Goal: Communication & Community: Answer question/provide support

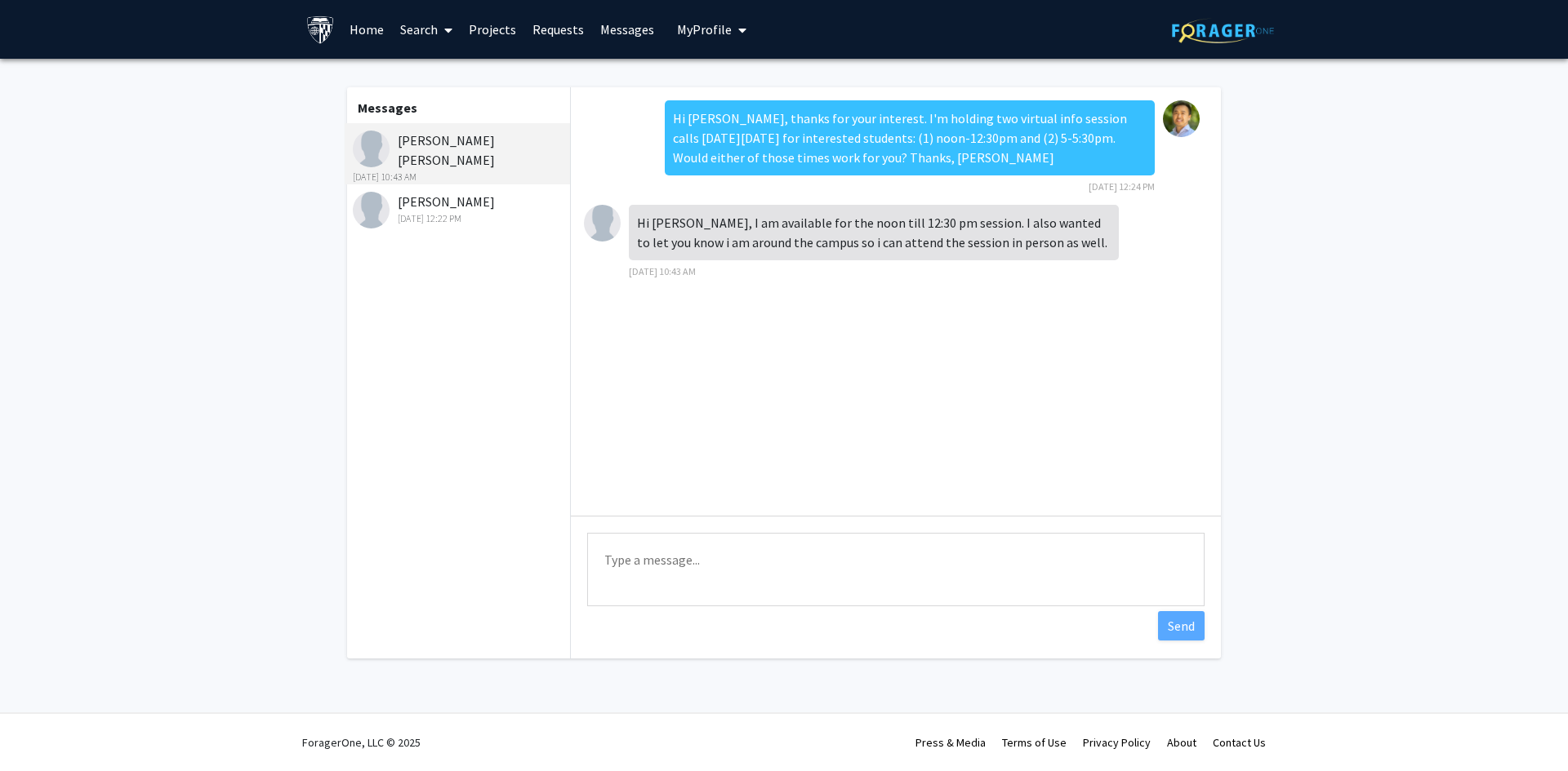
click at [467, 208] on div "[PERSON_NAME] [DATE] 12:22 PM" at bounding box center [459, 209] width 213 height 34
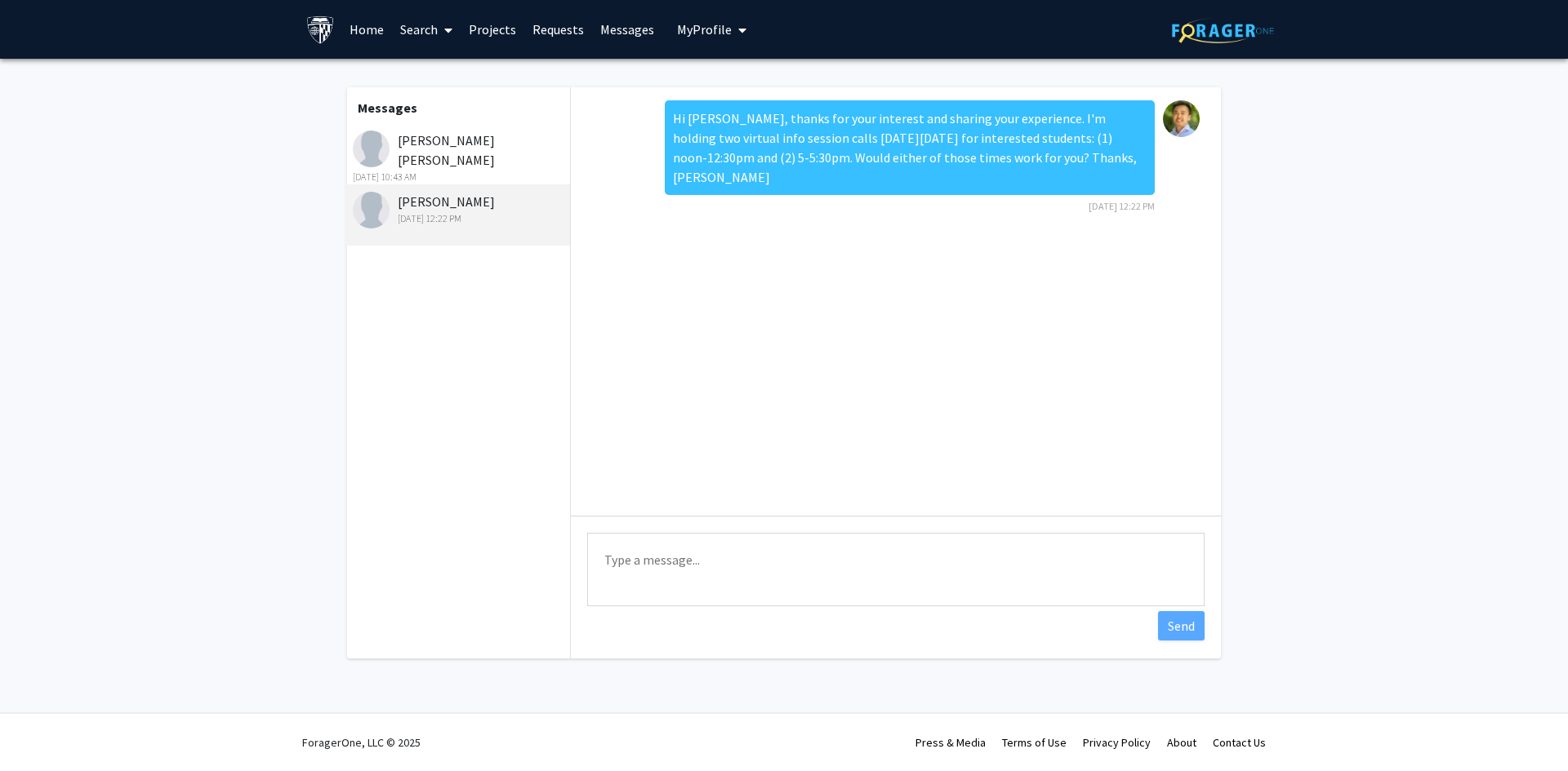
click at [464, 150] on div "[PERSON_NAME] [PERSON_NAME] [DATE] 10:43 AM" at bounding box center [459, 157] width 213 height 54
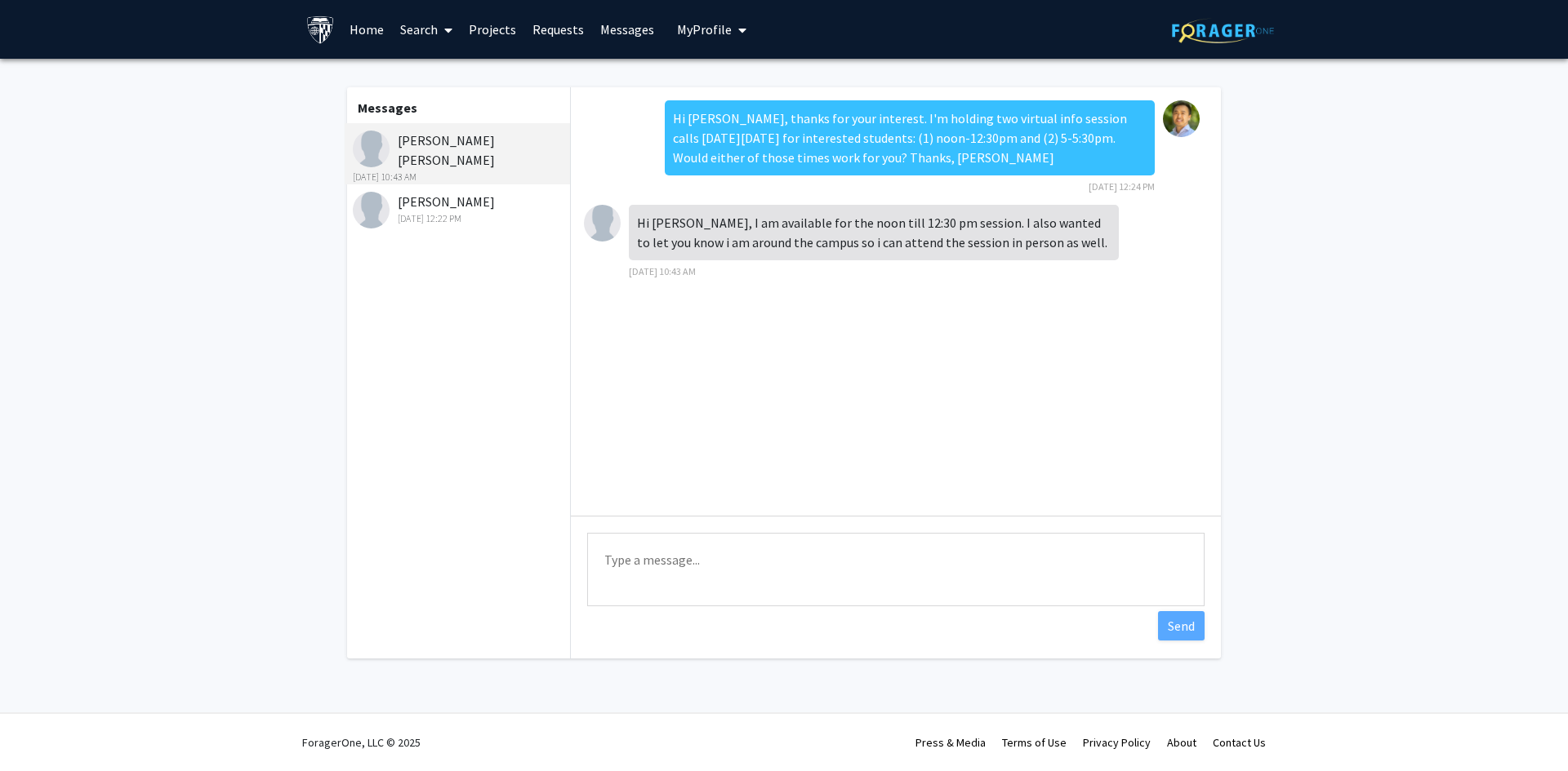
click at [742, 565] on textarea "Type a message" at bounding box center [895, 569] width 618 height 73
click at [836, 558] on textarea "Hi [PERSON_NAME], great, I just sent you the invite" at bounding box center [895, 569] width 618 height 73
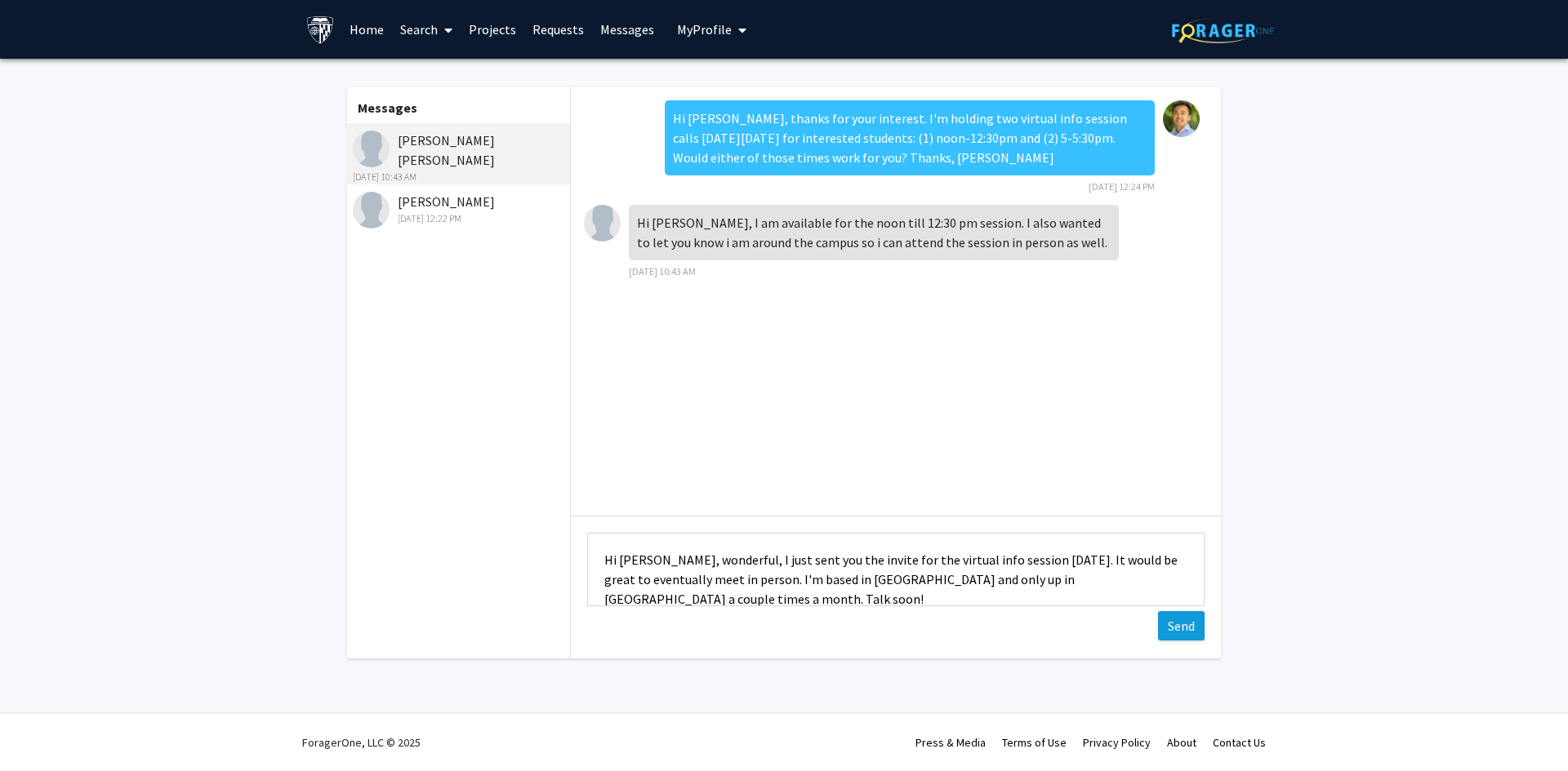
type textarea "Hi [PERSON_NAME], wonderful, I just sent you the invite for the virtual info se…"
click at [1178, 629] on button "Send" at bounding box center [1180, 626] width 46 height 29
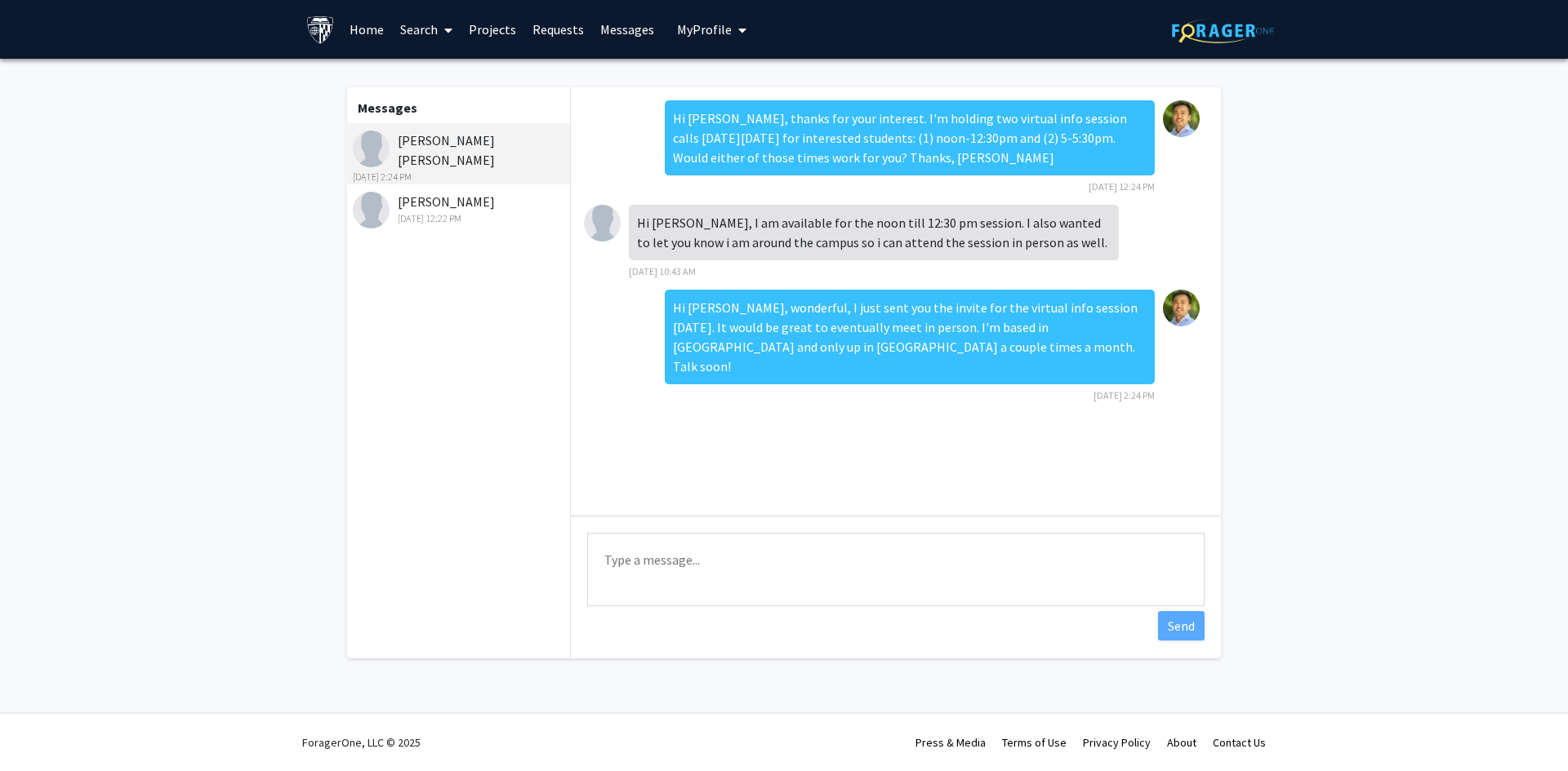
click at [1345, 303] on fg-messaging "Messages [PERSON_NAME] [PERSON_NAME] [DATE] 2:24 PM [PERSON_NAME] [DATE] 12:22 …" at bounding box center [784, 376] width 1568 height 636
click at [433, 214] on div "[DATE] 12:22 PM" at bounding box center [459, 218] width 213 height 14
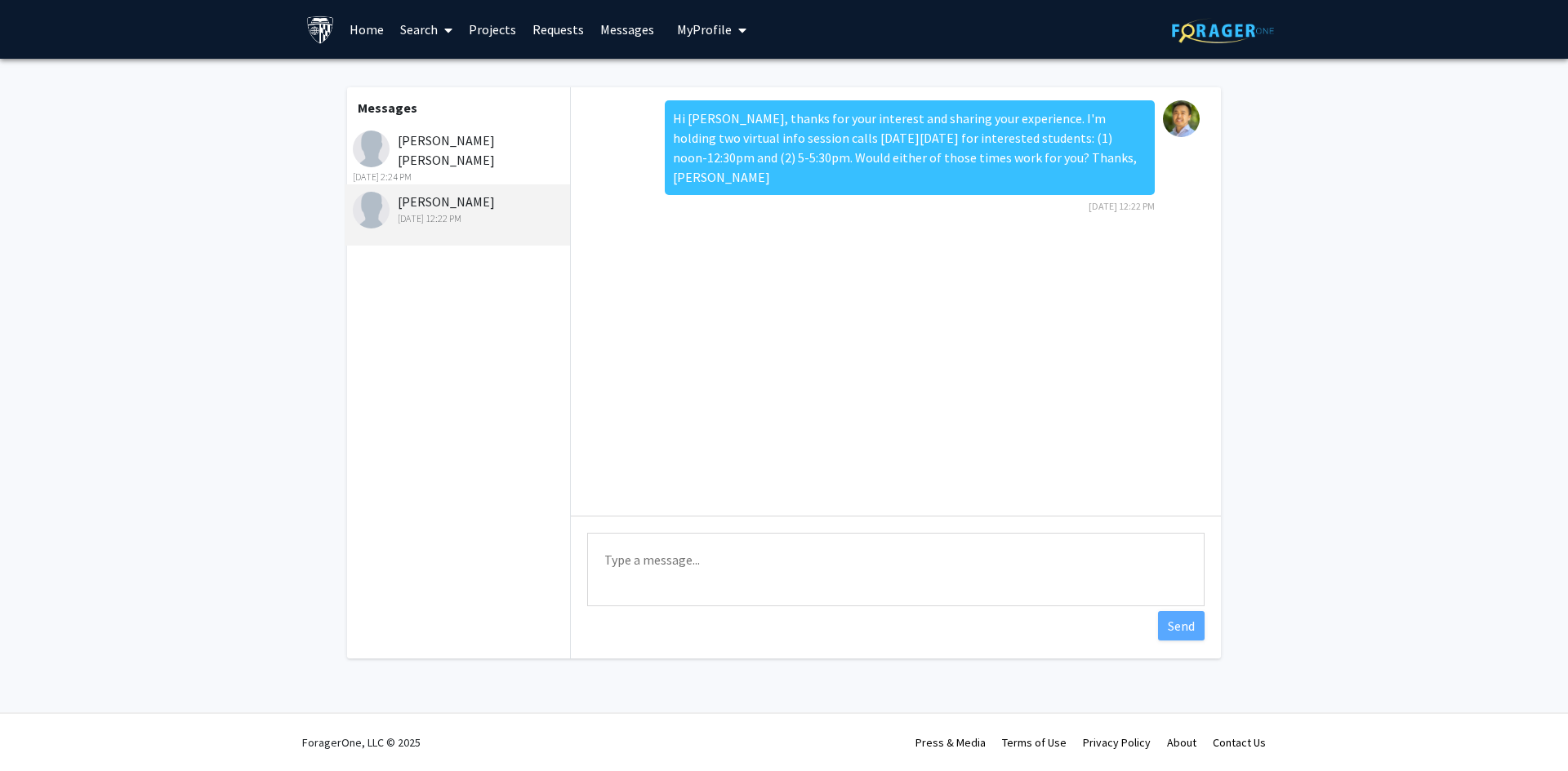
click at [362, 23] on link "Home" at bounding box center [366, 29] width 50 height 57
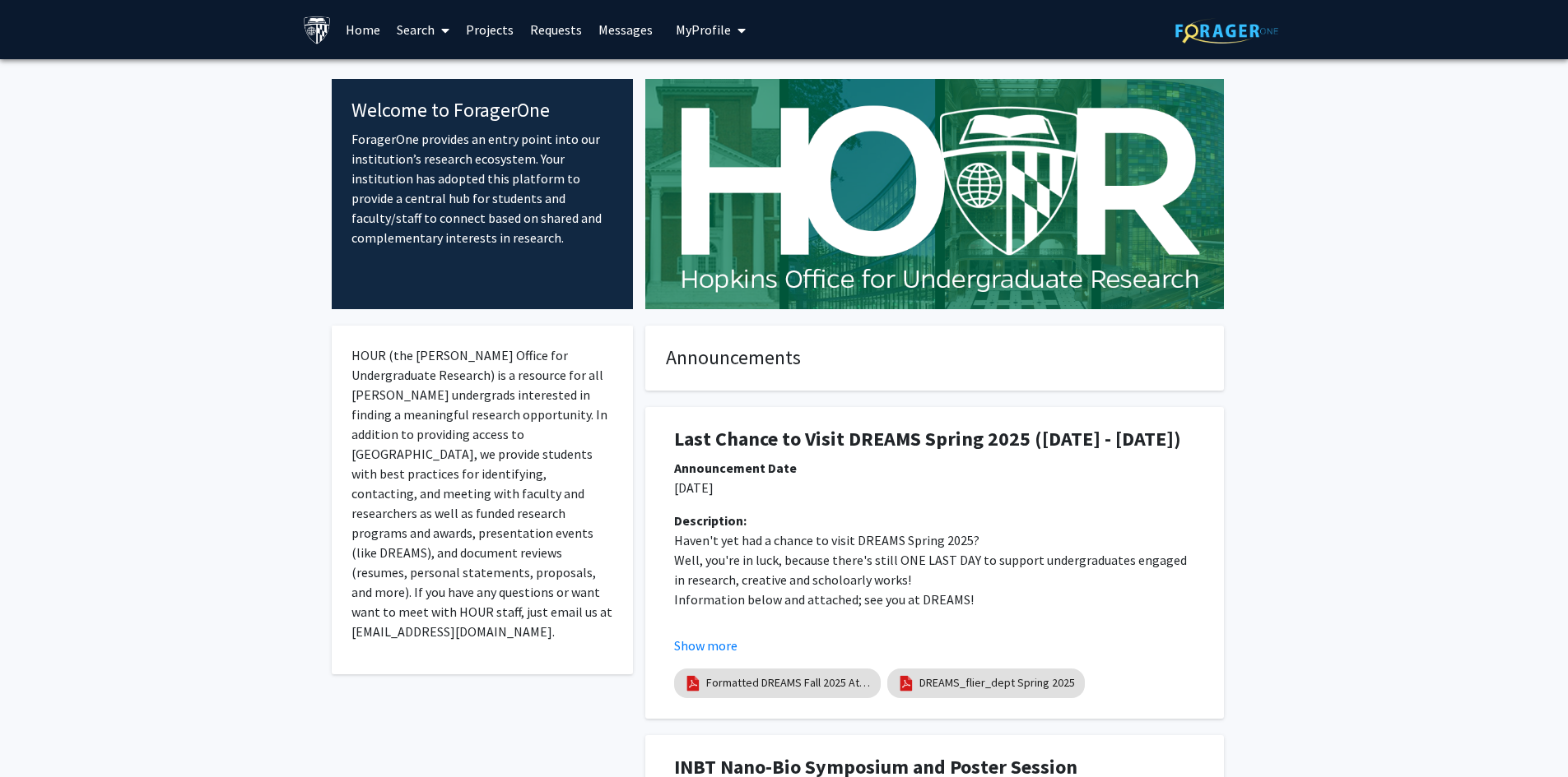
click at [704, 27] on span "My Profile" at bounding box center [704, 29] width 55 height 16
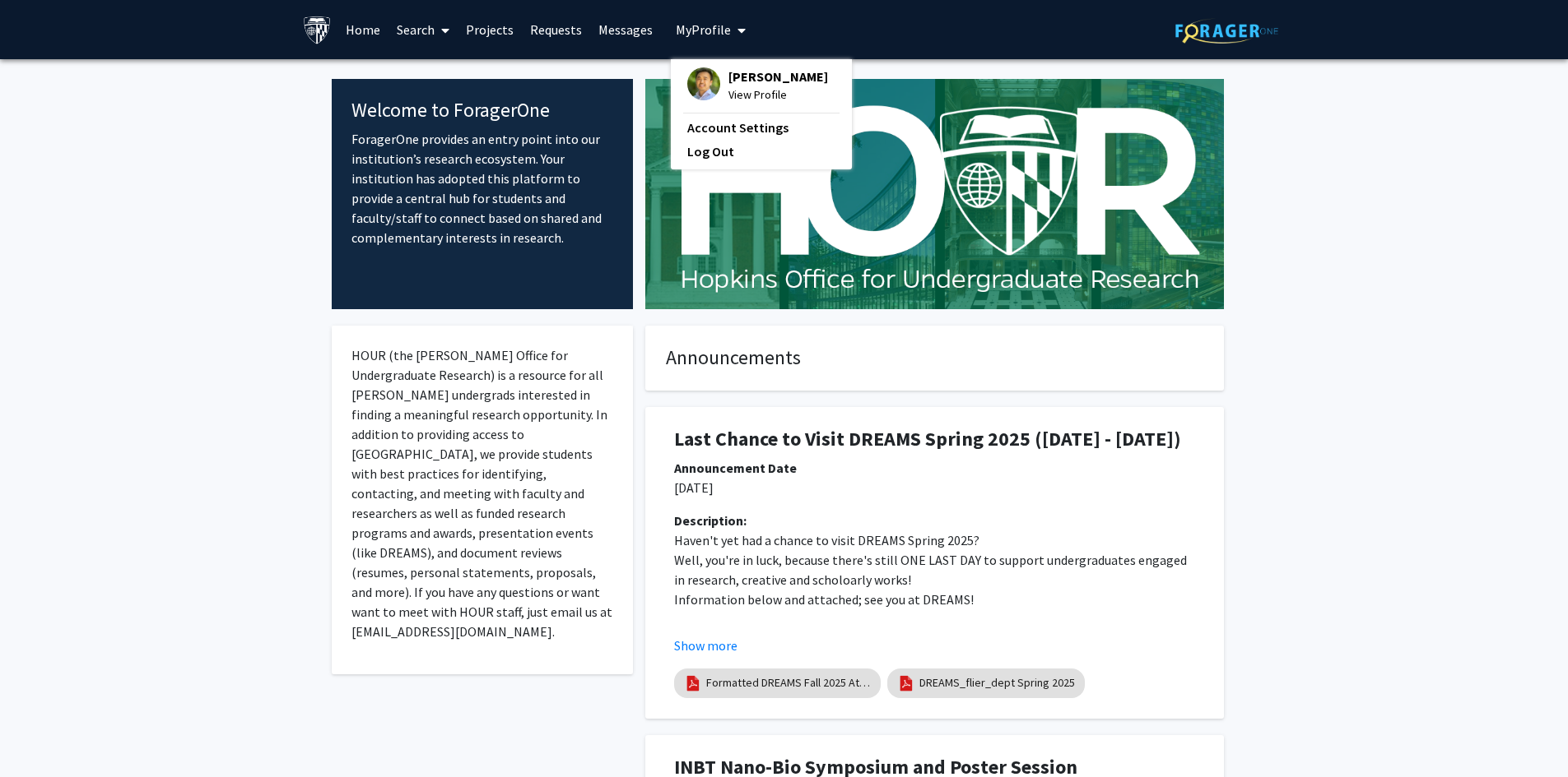
click at [732, 92] on span "View Profile" at bounding box center [778, 95] width 99 height 18
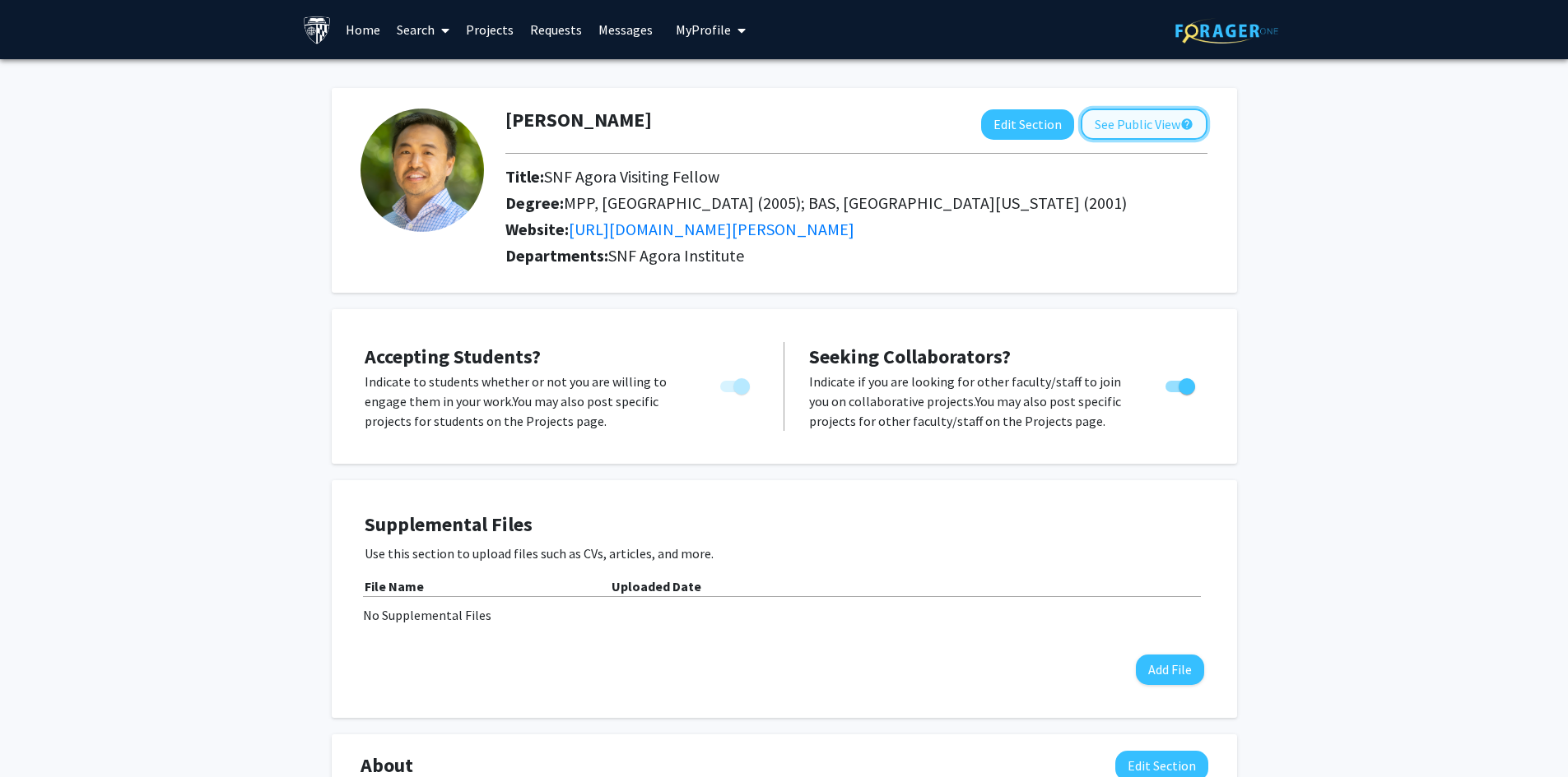
click at [1145, 121] on button "See Public View help" at bounding box center [1143, 124] width 127 height 32
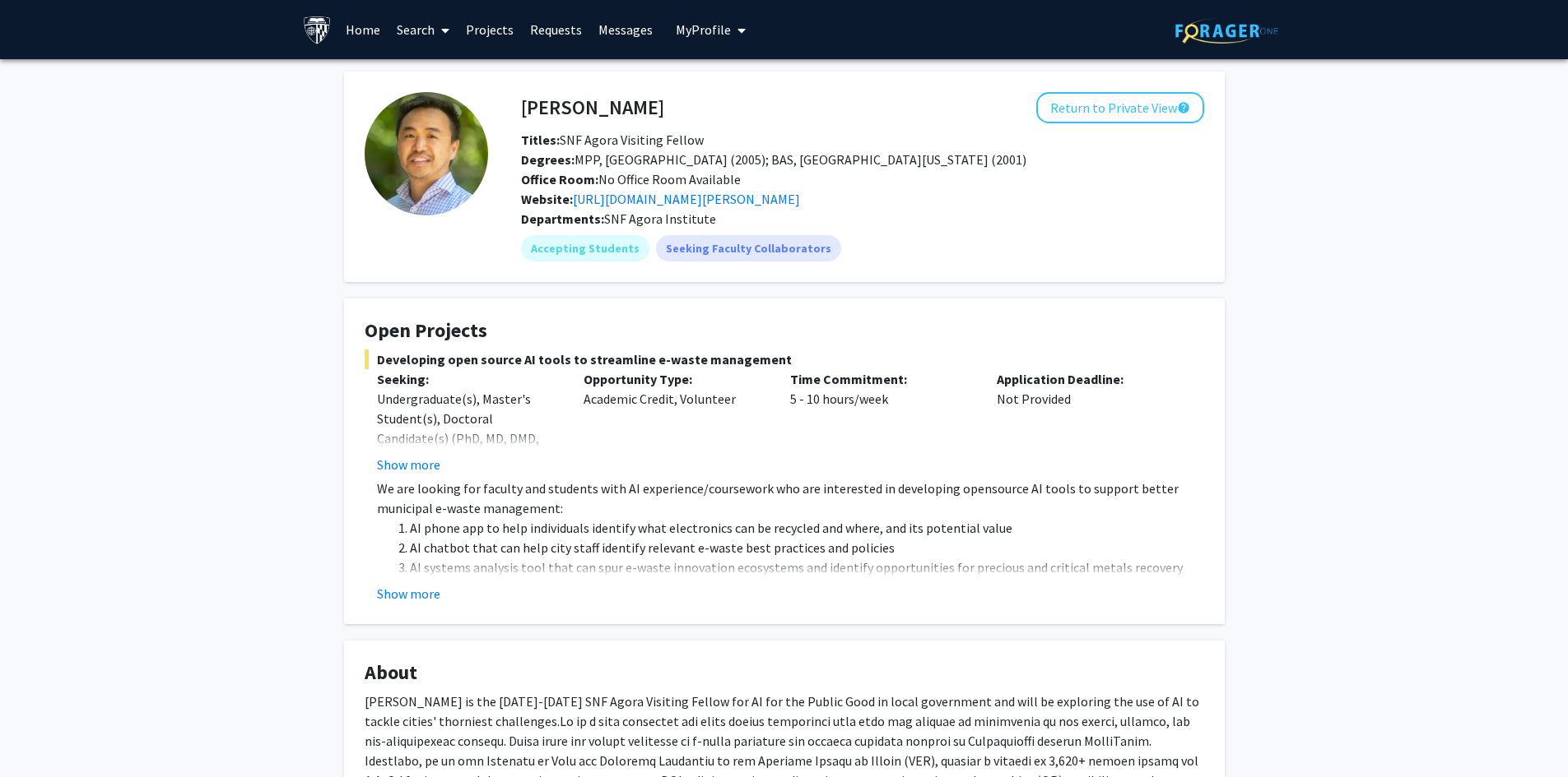
drag, startPoint x: 1267, startPoint y: 296, endPoint x: 1256, endPoint y: 310, distance: 17.8
click at [1261, 305] on div "[PERSON_NAME] Return to Private View help Titles: SNF Agora Visiting Fellow Deg…" at bounding box center [784, 641] width 1568 height 1165
